Goal: Task Accomplishment & Management: Use online tool/utility

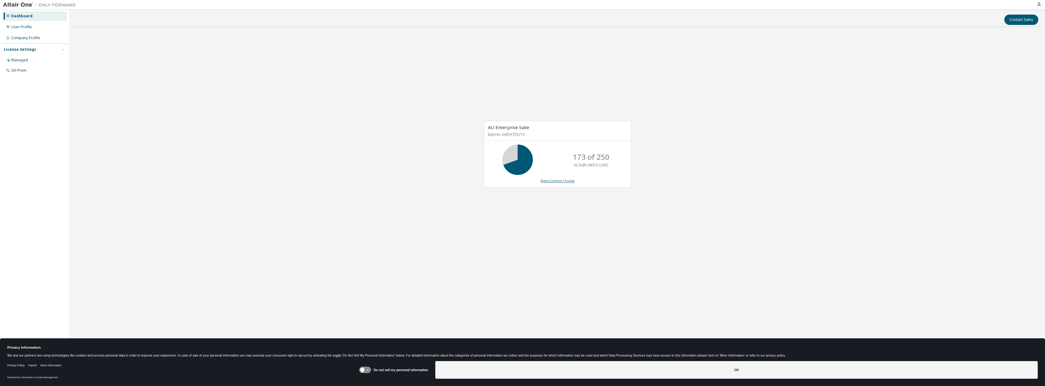
click at [565, 180] on link "View License Usage" at bounding box center [557, 180] width 34 height 5
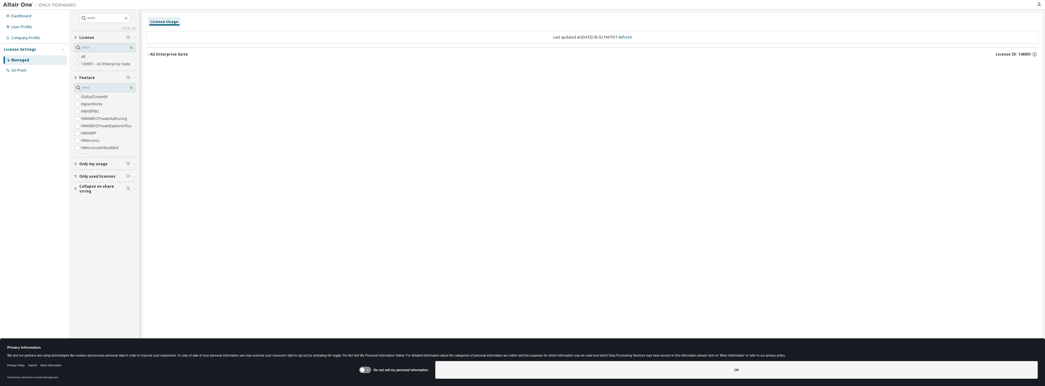
click at [149, 54] on icon "button" at bounding box center [148, 55] width 4 height 4
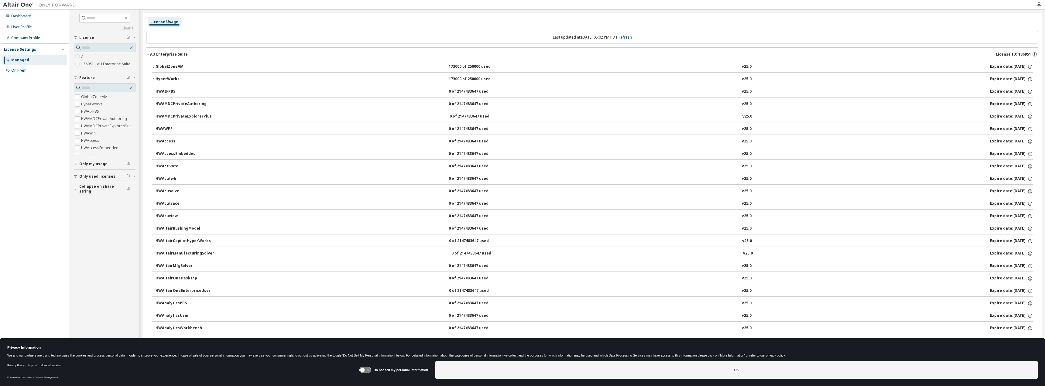
click at [162, 54] on div "AU Enterprise Suite" at bounding box center [169, 54] width 38 height 5
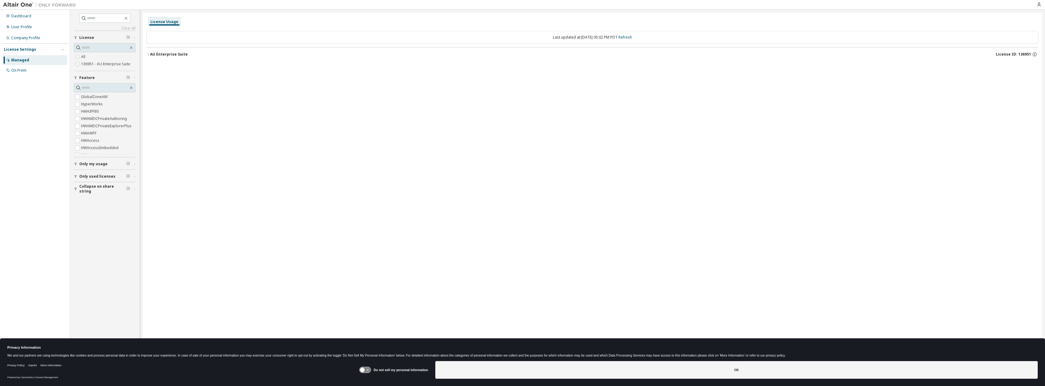
click at [162, 54] on div "AU Enterprise Suite" at bounding box center [169, 54] width 38 height 5
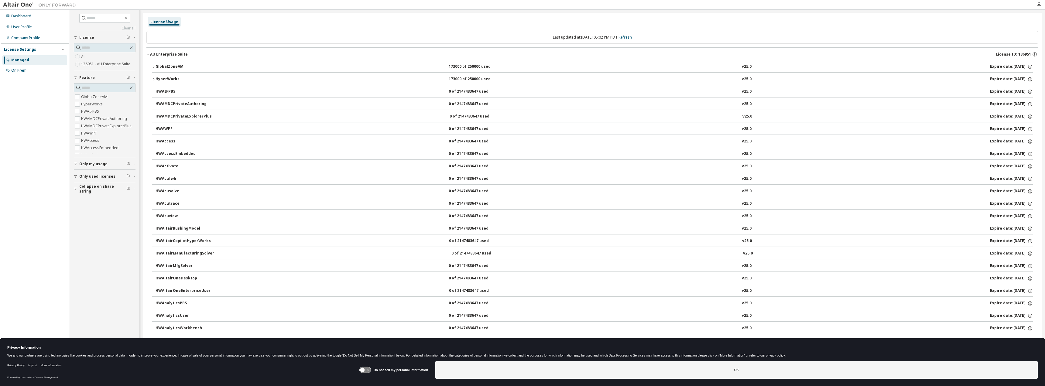
click at [92, 166] on span "Only my usage" at bounding box center [93, 164] width 28 height 5
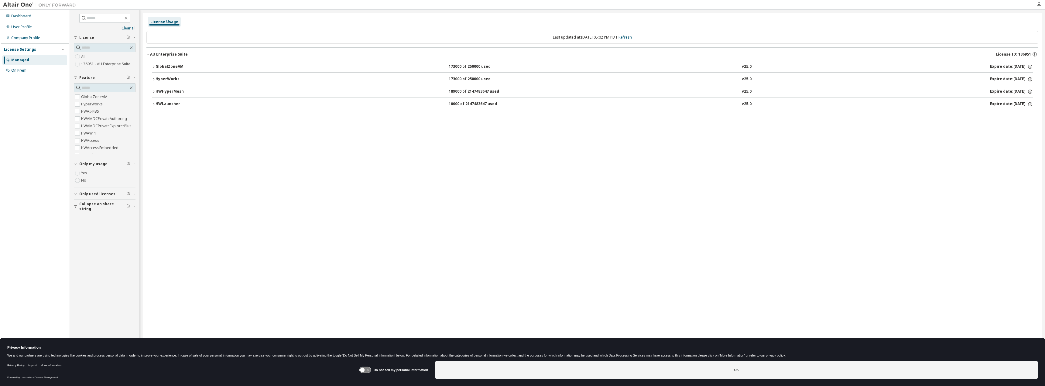
click at [84, 207] on span "Collapse on share string" at bounding box center [102, 207] width 47 height 10
click at [89, 196] on span "Only used licenses" at bounding box center [97, 194] width 36 height 5
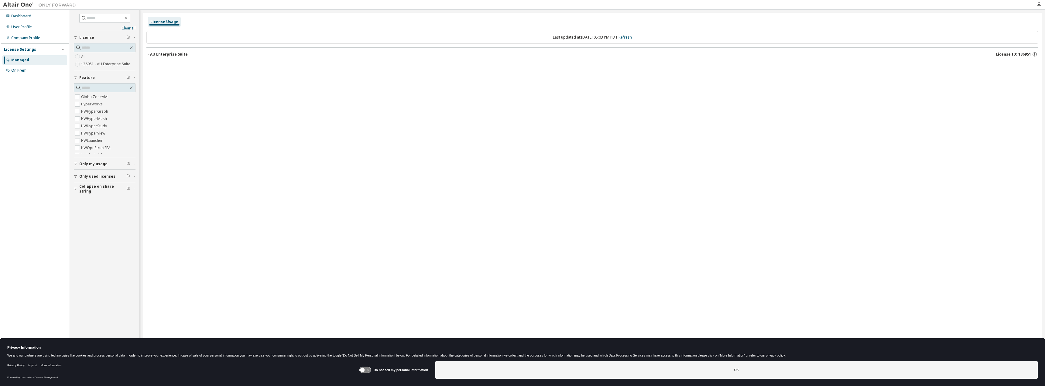
click at [154, 55] on div "AU Enterprise Suite" at bounding box center [169, 54] width 38 height 5
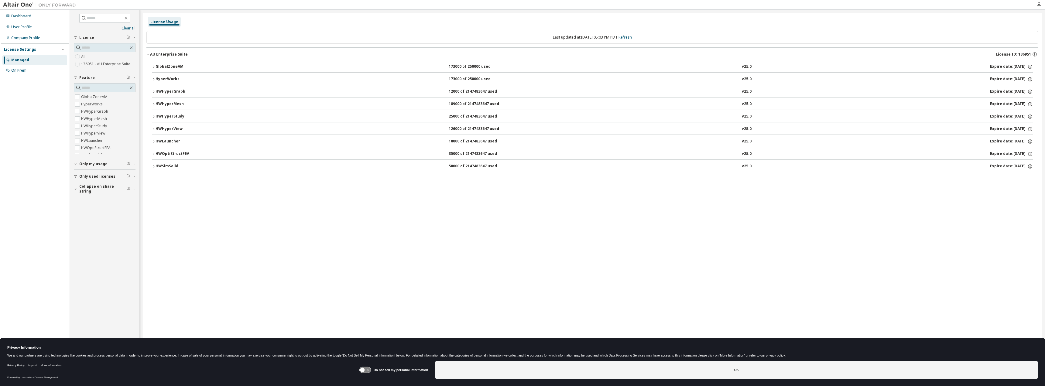
click at [154, 104] on icon "button" at bounding box center [154, 104] width 4 height 4
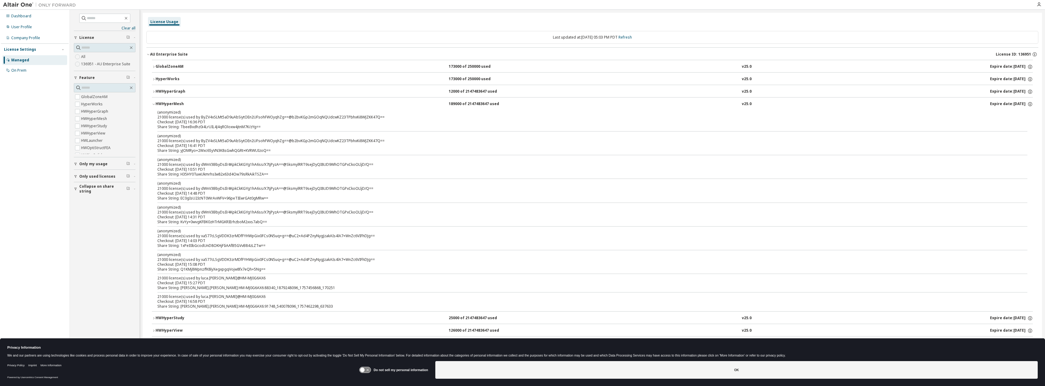
click at [153, 66] on icon "button" at bounding box center [154, 67] width 4 height 4
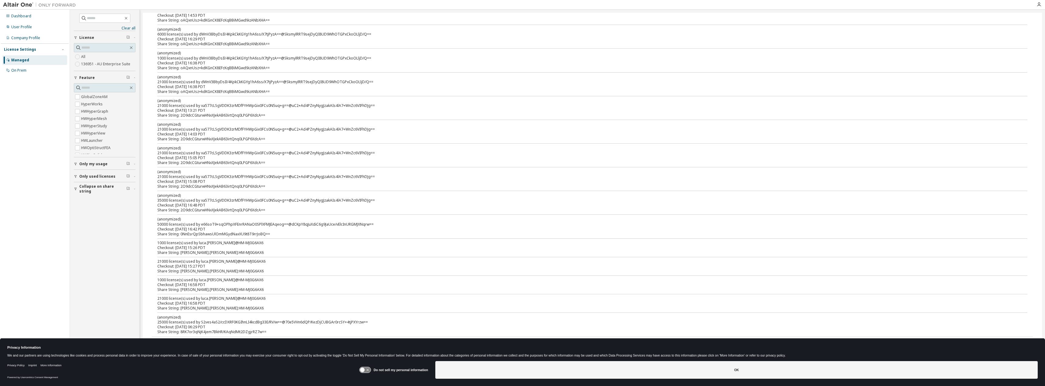
scroll to position [486, 0]
